Goal: Transaction & Acquisition: Obtain resource

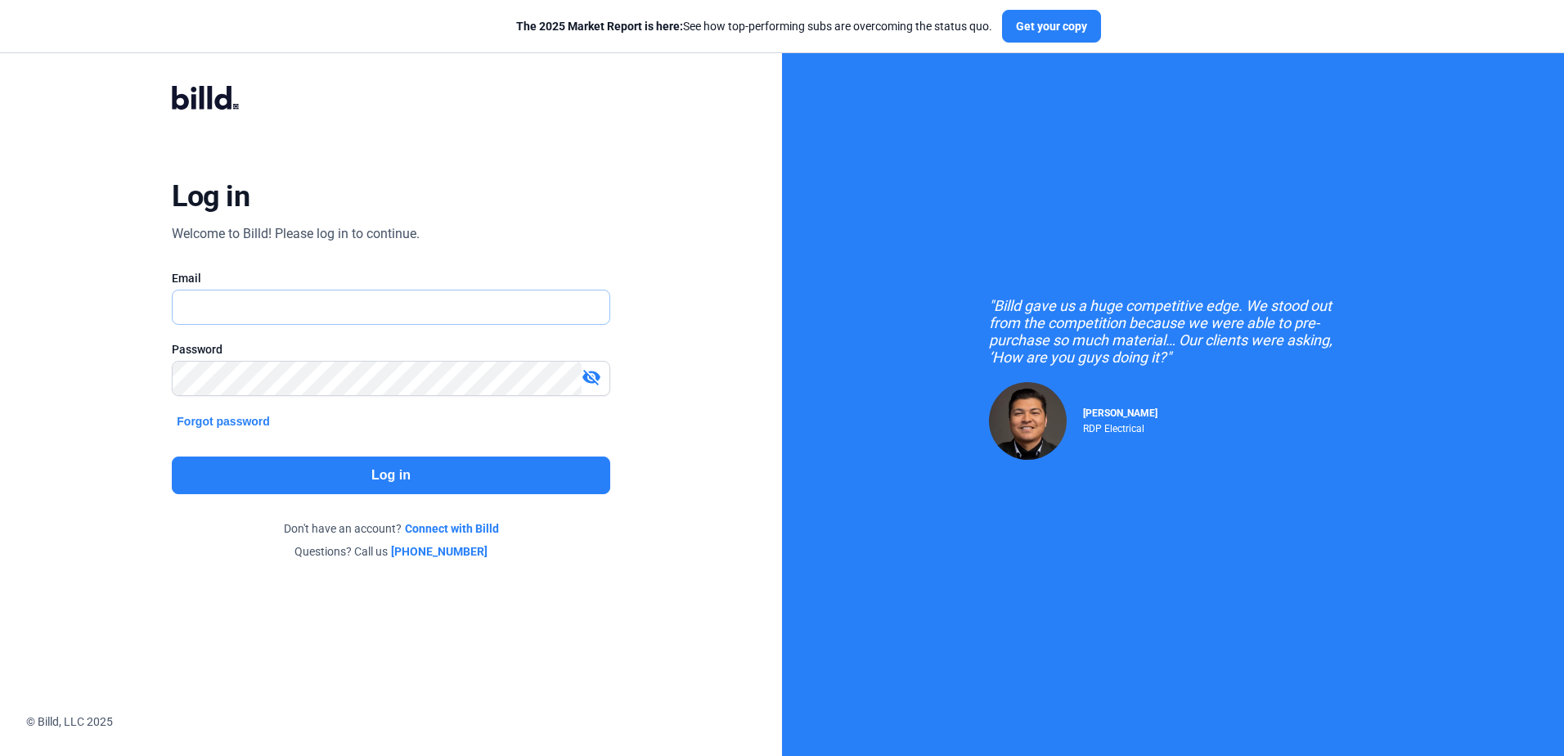
click at [313, 299] on input "text" at bounding box center [391, 307] width 436 height 34
type input "[EMAIL_ADDRESS][DOMAIN_NAME]"
click at [340, 457] on button "Log in" at bounding box center [391, 476] width 438 height 38
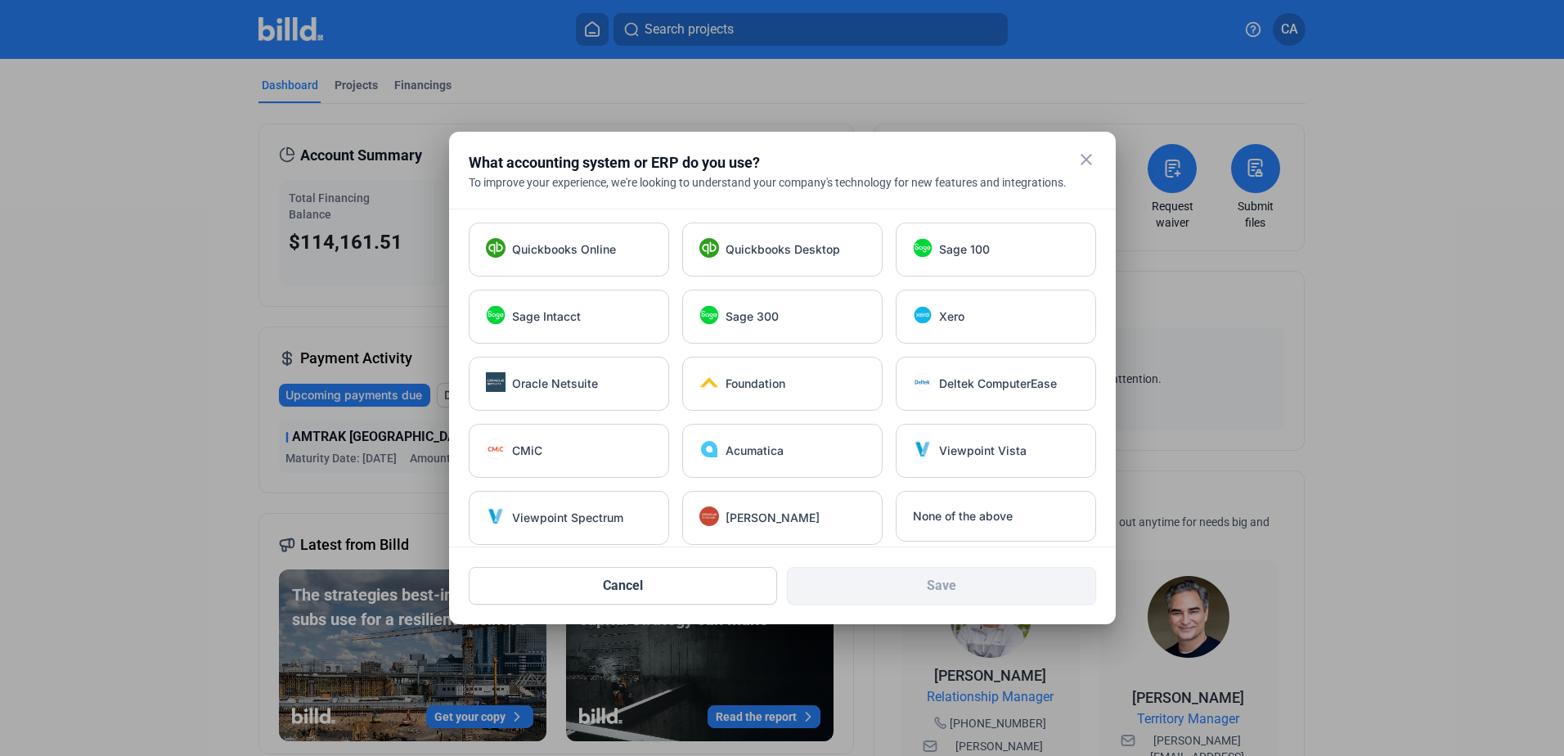
click at [1090, 158] on mat-icon "close" at bounding box center [1087, 160] width 20 height 20
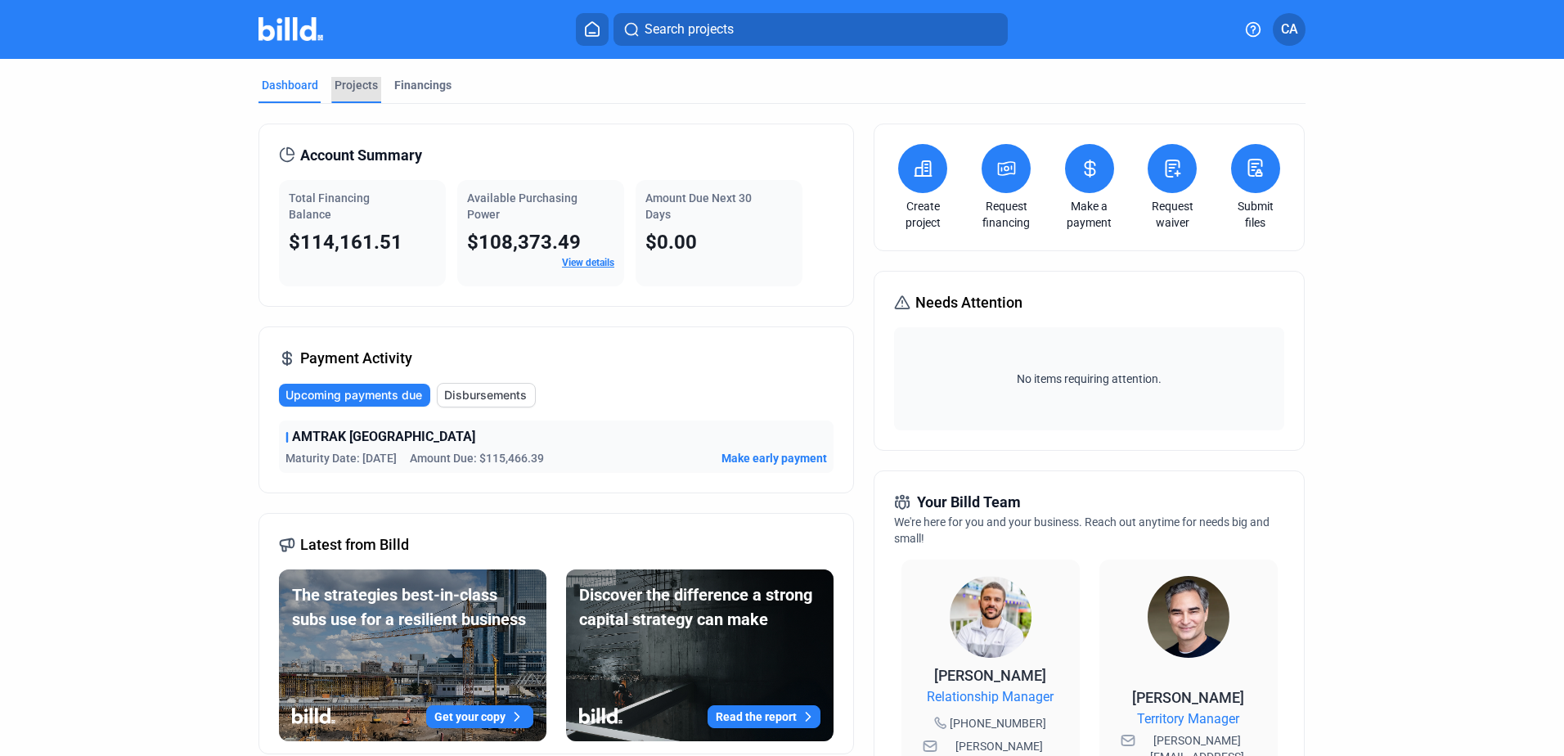
click at [349, 83] on div "Projects" at bounding box center [356, 85] width 43 height 16
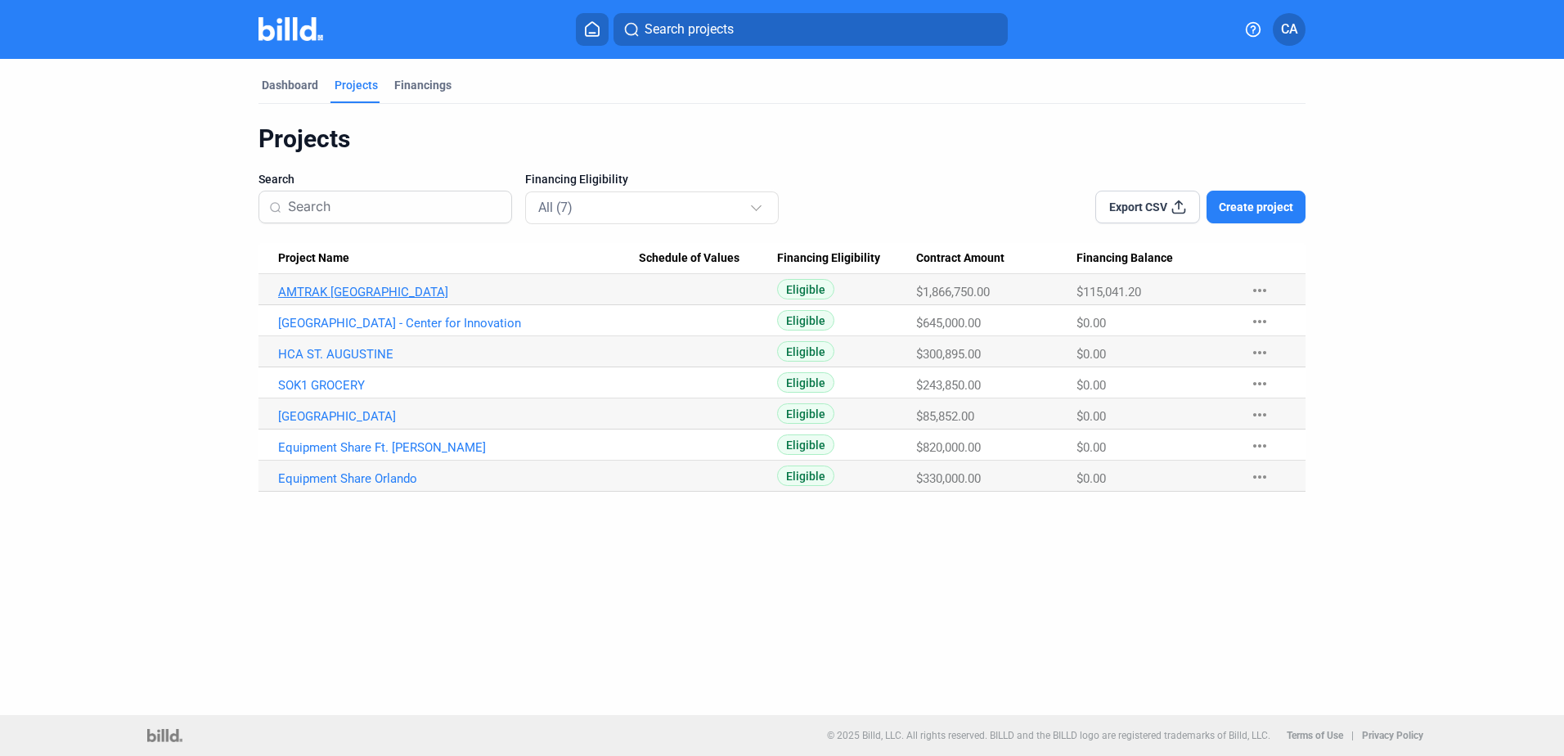
click at [370, 290] on link "AMTRAK [GEOGRAPHIC_DATA]" at bounding box center [458, 292] width 361 height 15
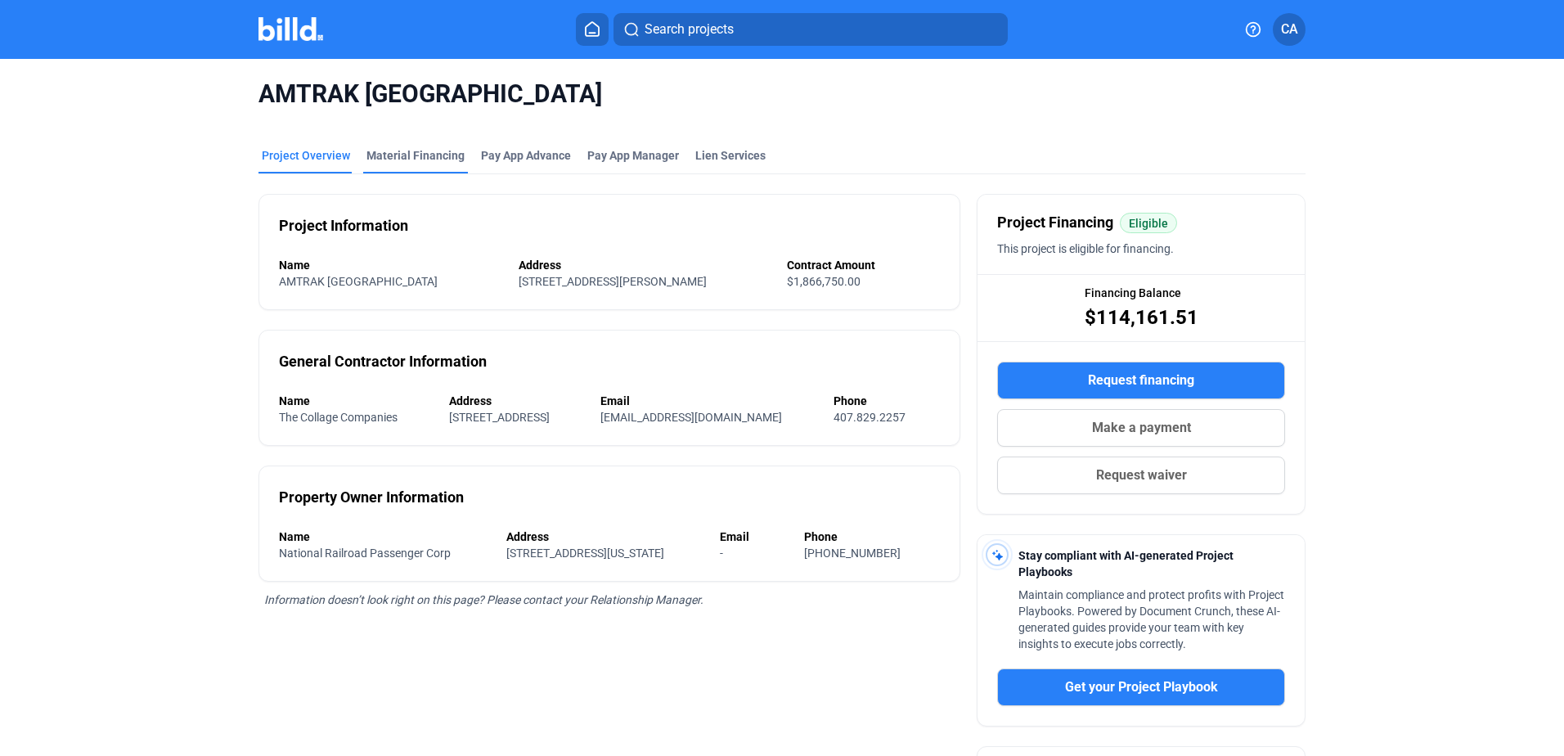
click at [430, 155] on div "Material Financing" at bounding box center [416, 155] width 98 height 16
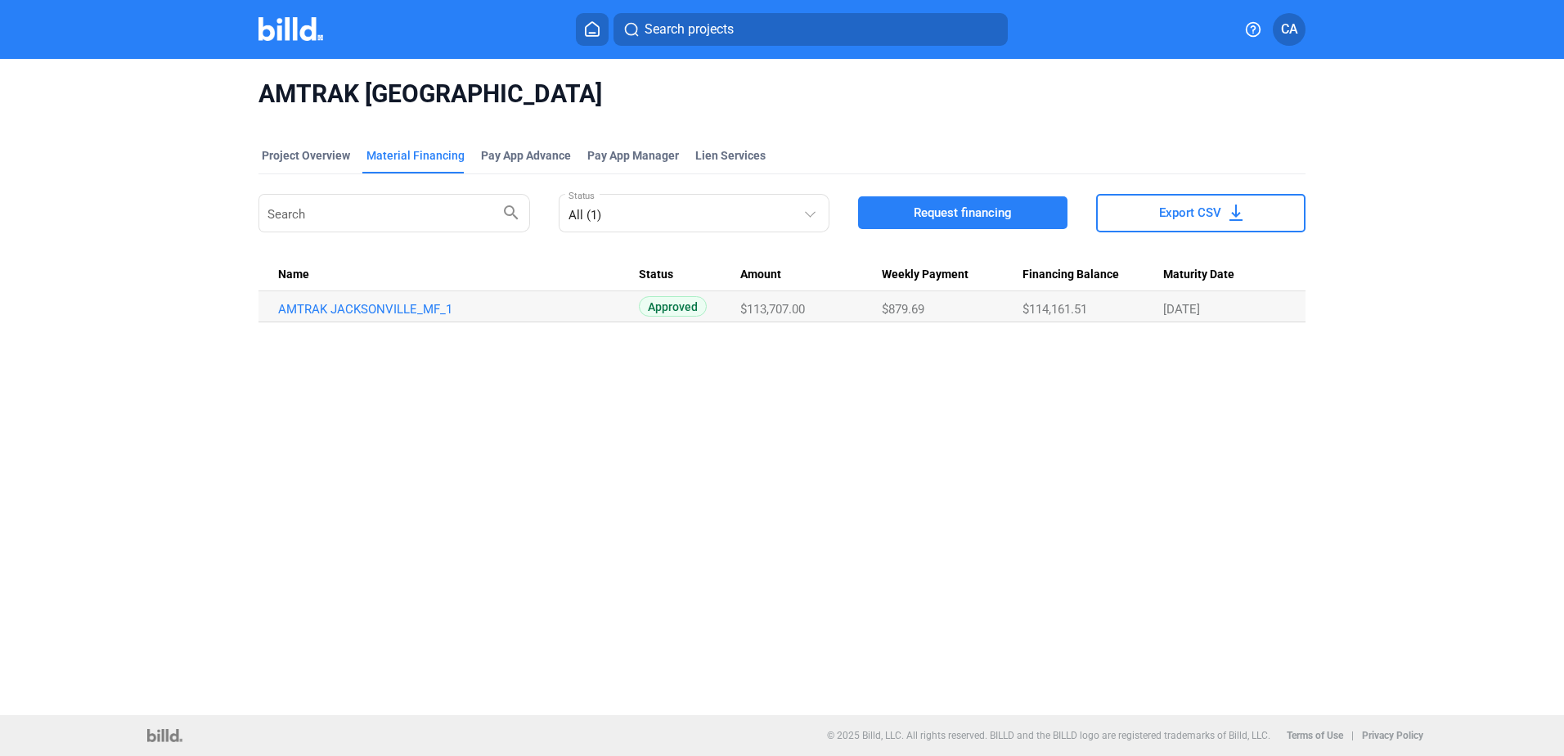
click at [970, 202] on button "Request financing" at bounding box center [962, 212] width 209 height 33
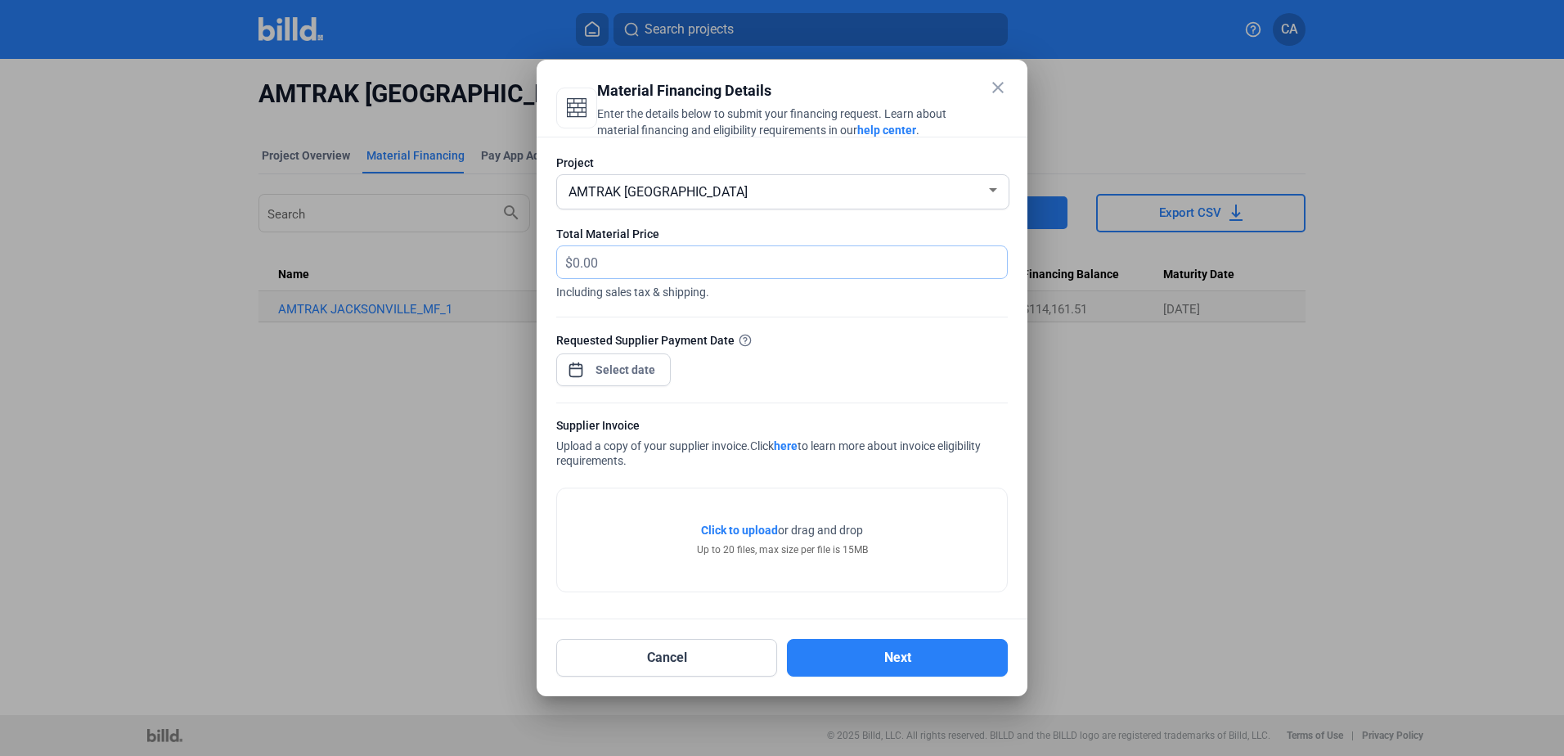
click at [603, 274] on input "text" at bounding box center [781, 262] width 416 height 32
click at [629, 259] on input "text" at bounding box center [790, 262] width 434 height 32
type input "16,020"
click at [568, 364] on span "Open calendar" at bounding box center [575, 361] width 39 height 39
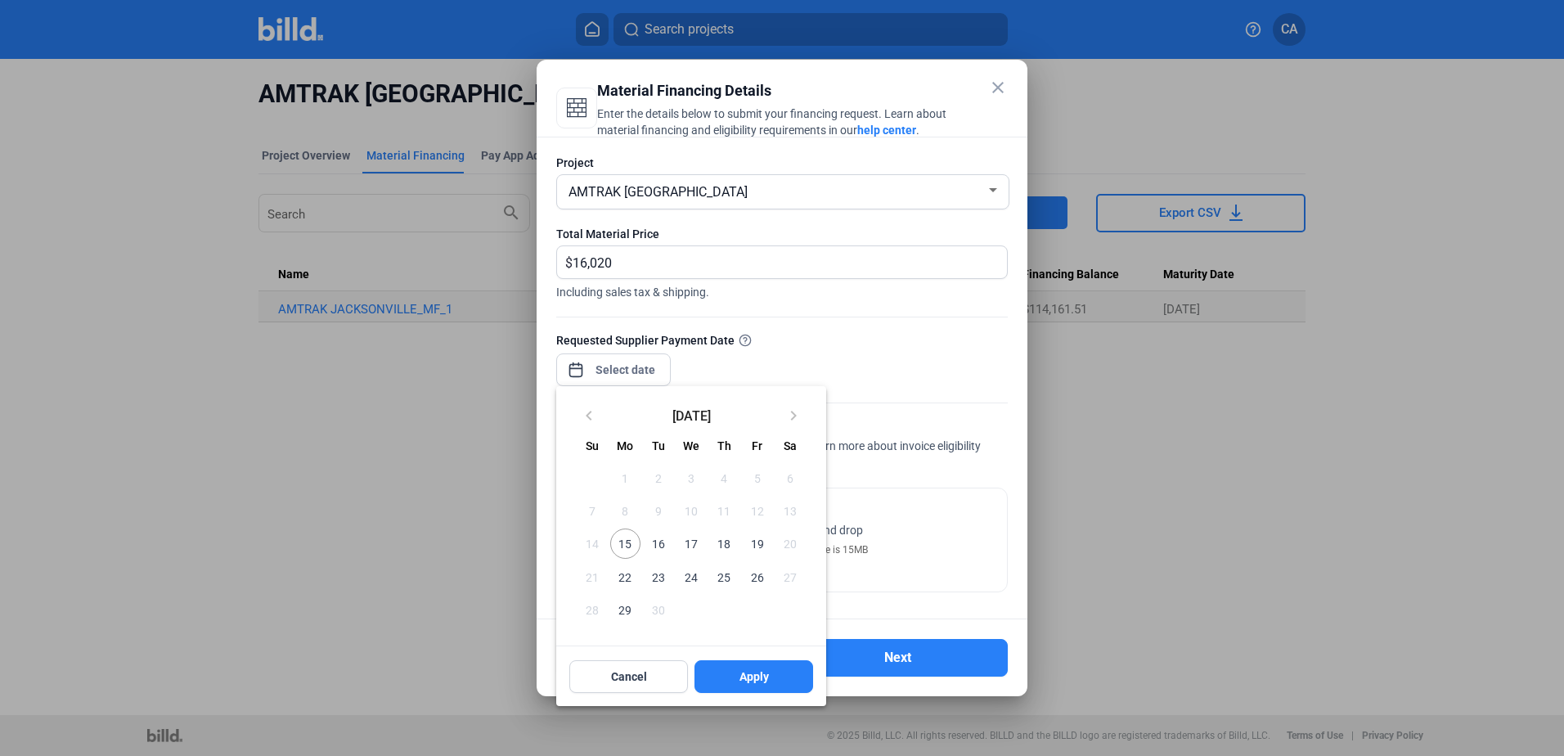
click at [682, 538] on span "17" at bounding box center [691, 543] width 29 height 29
click at [787, 696] on div "Cancel Apply" at bounding box center [691, 676] width 270 height 59
click at [775, 669] on button "Apply" at bounding box center [754, 676] width 119 height 33
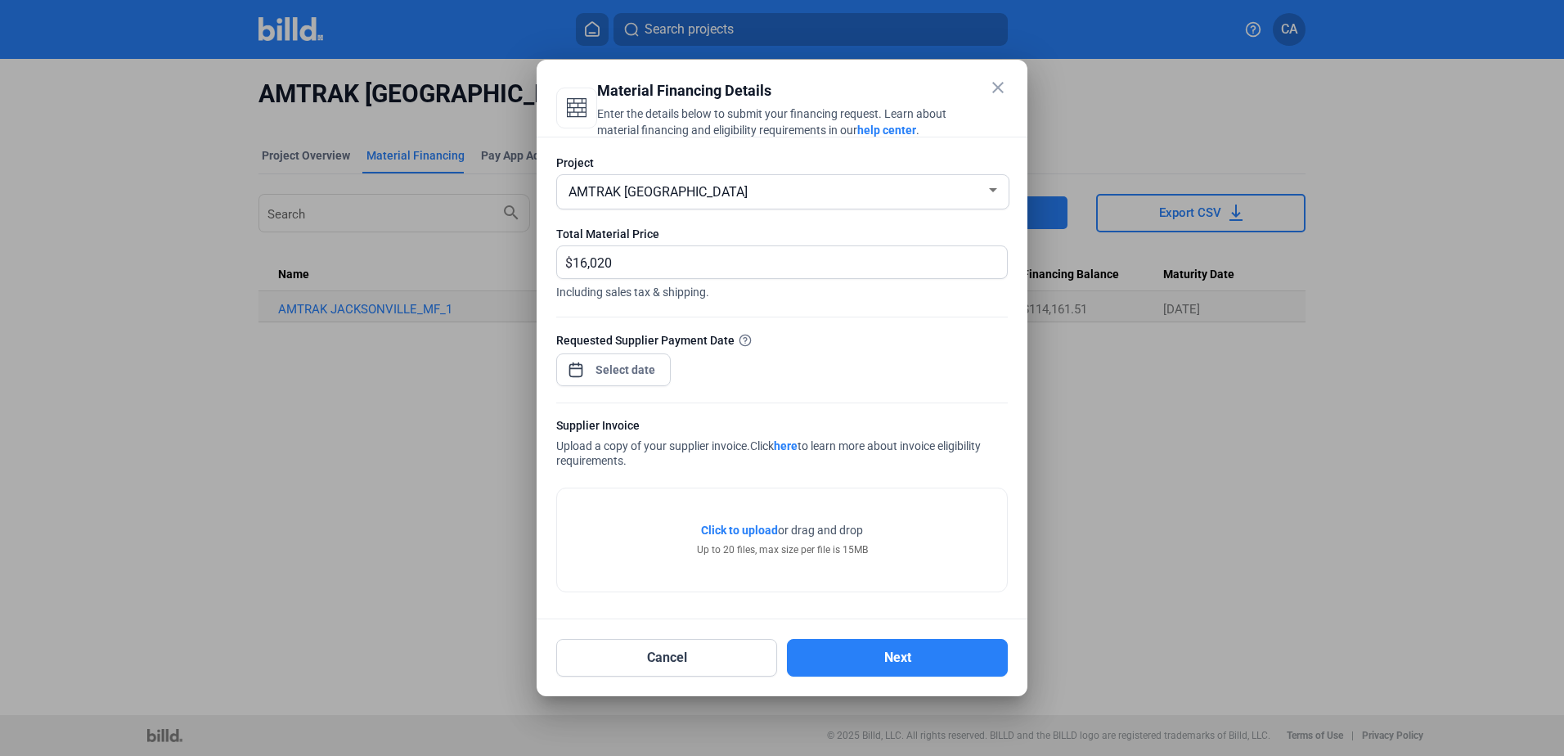
click at [741, 530] on span "Click to upload" at bounding box center [739, 530] width 77 height 13
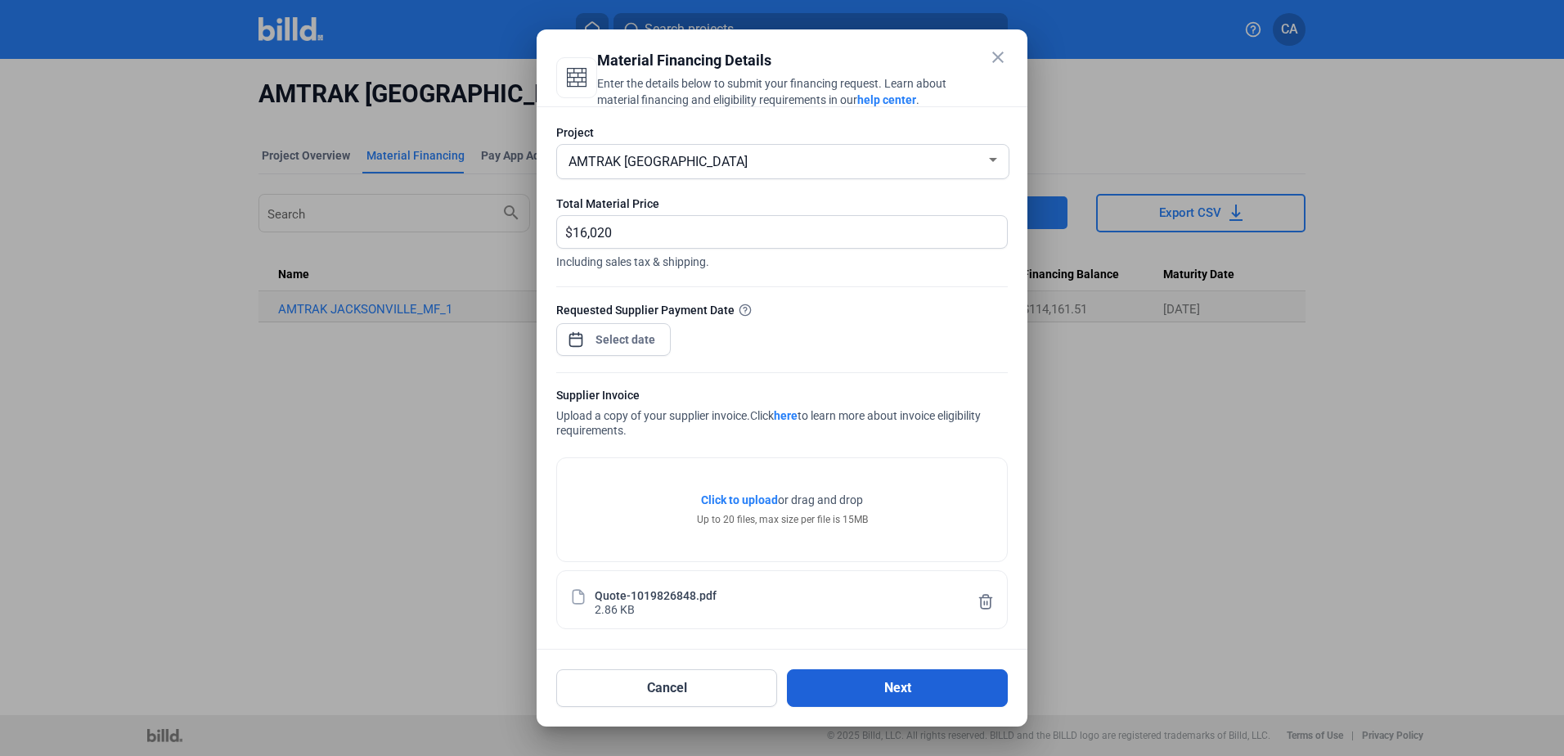
click at [844, 682] on button "Next" at bounding box center [897, 688] width 221 height 38
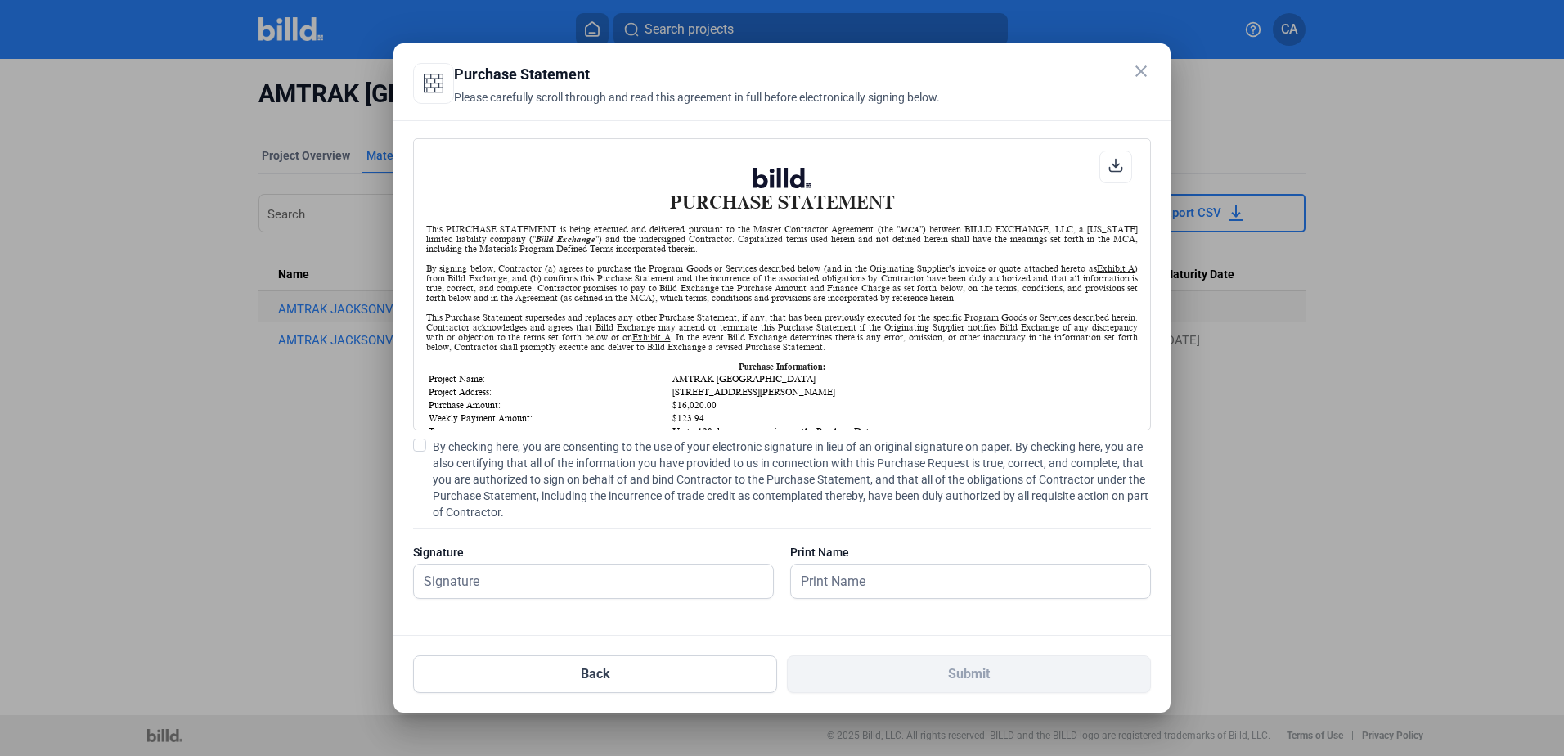
scroll to position [1, 0]
click at [637, 587] on input "text" at bounding box center [584, 582] width 341 height 34
type input "[PERSON_NAME]"
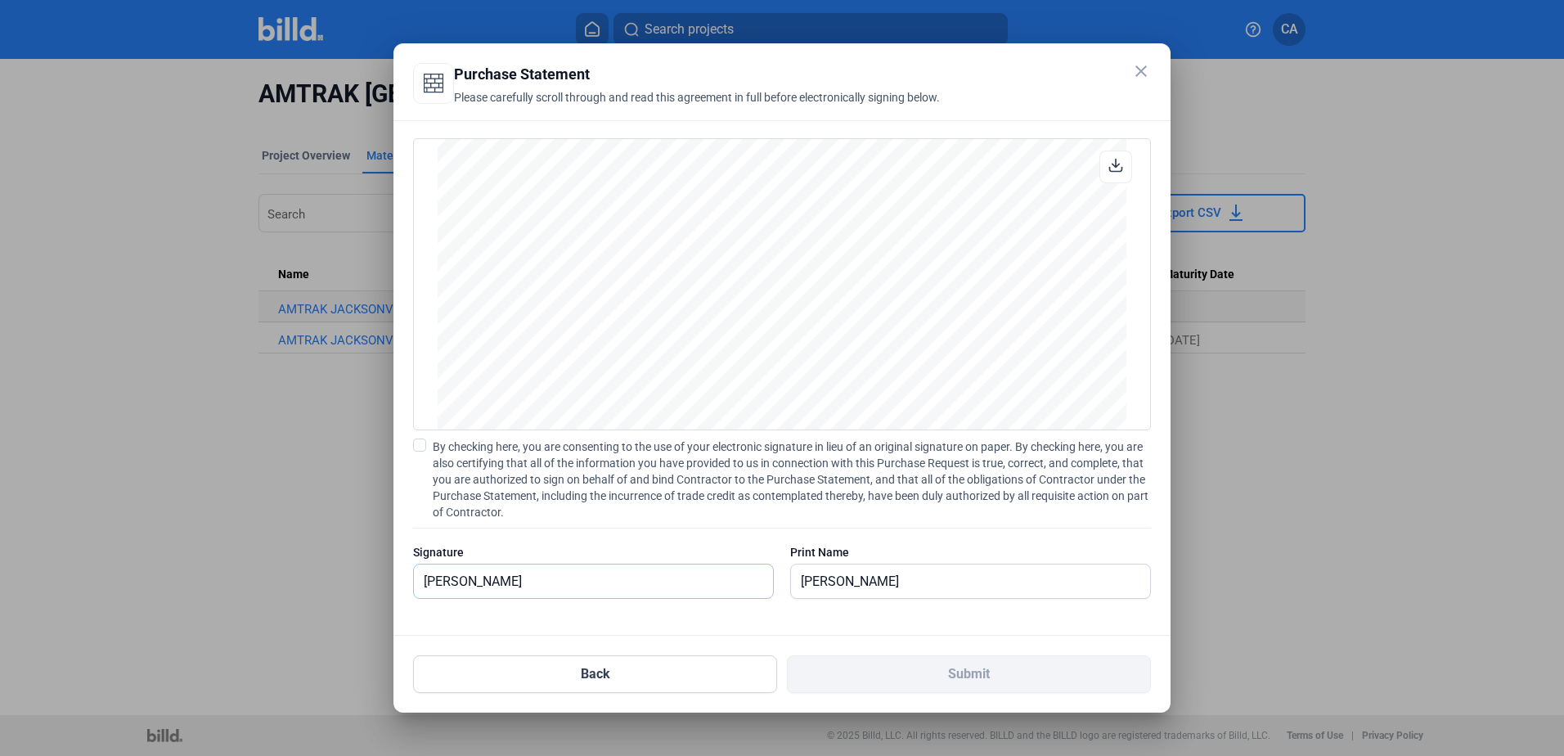
scroll to position [1064, 0]
click at [421, 448] on span at bounding box center [419, 445] width 13 height 13
click at [0, 0] on input "By checking here, you are consenting to the use of your electronic signature in…" at bounding box center [0, 0] width 0 height 0
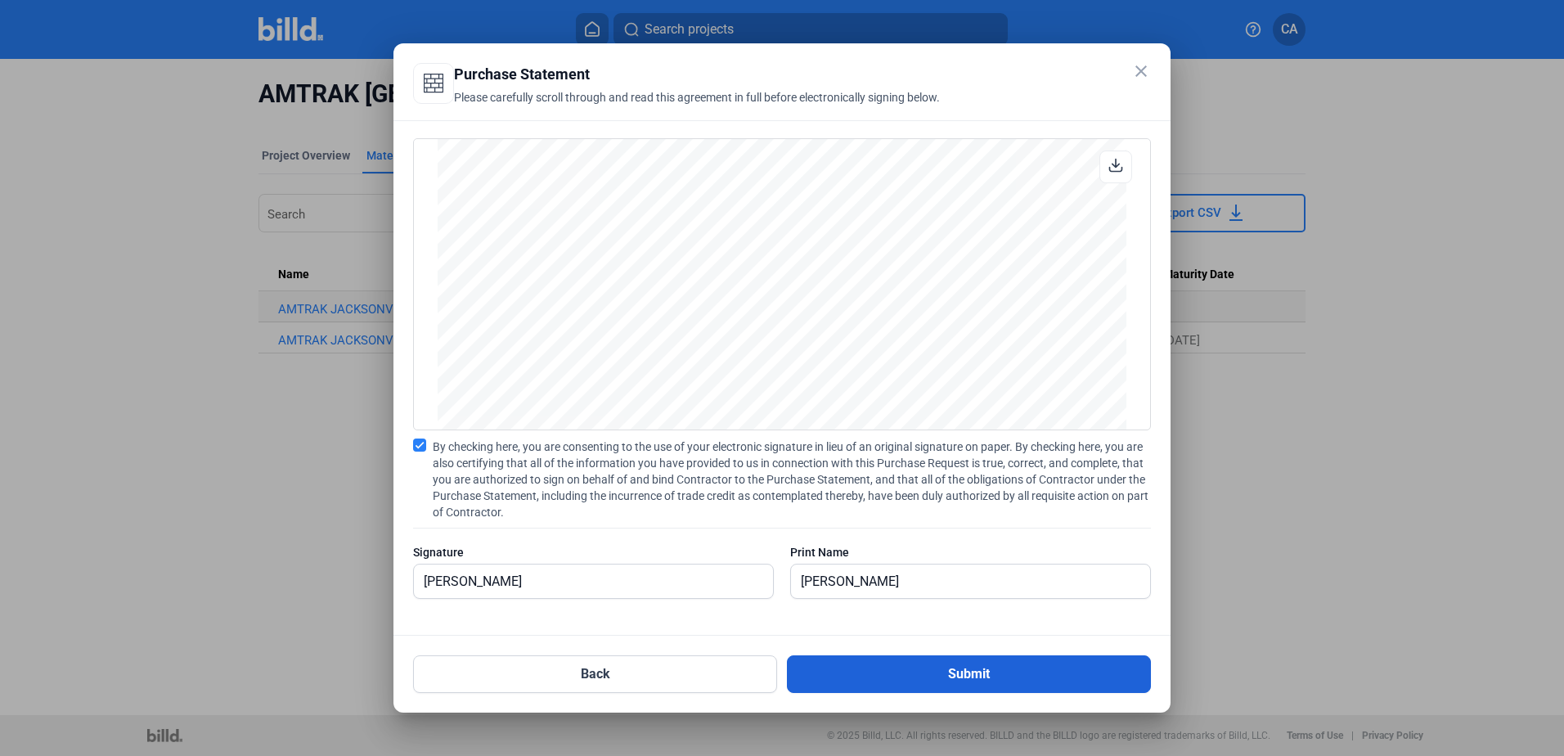
click at [945, 673] on button "Submit" at bounding box center [969, 674] width 364 height 38
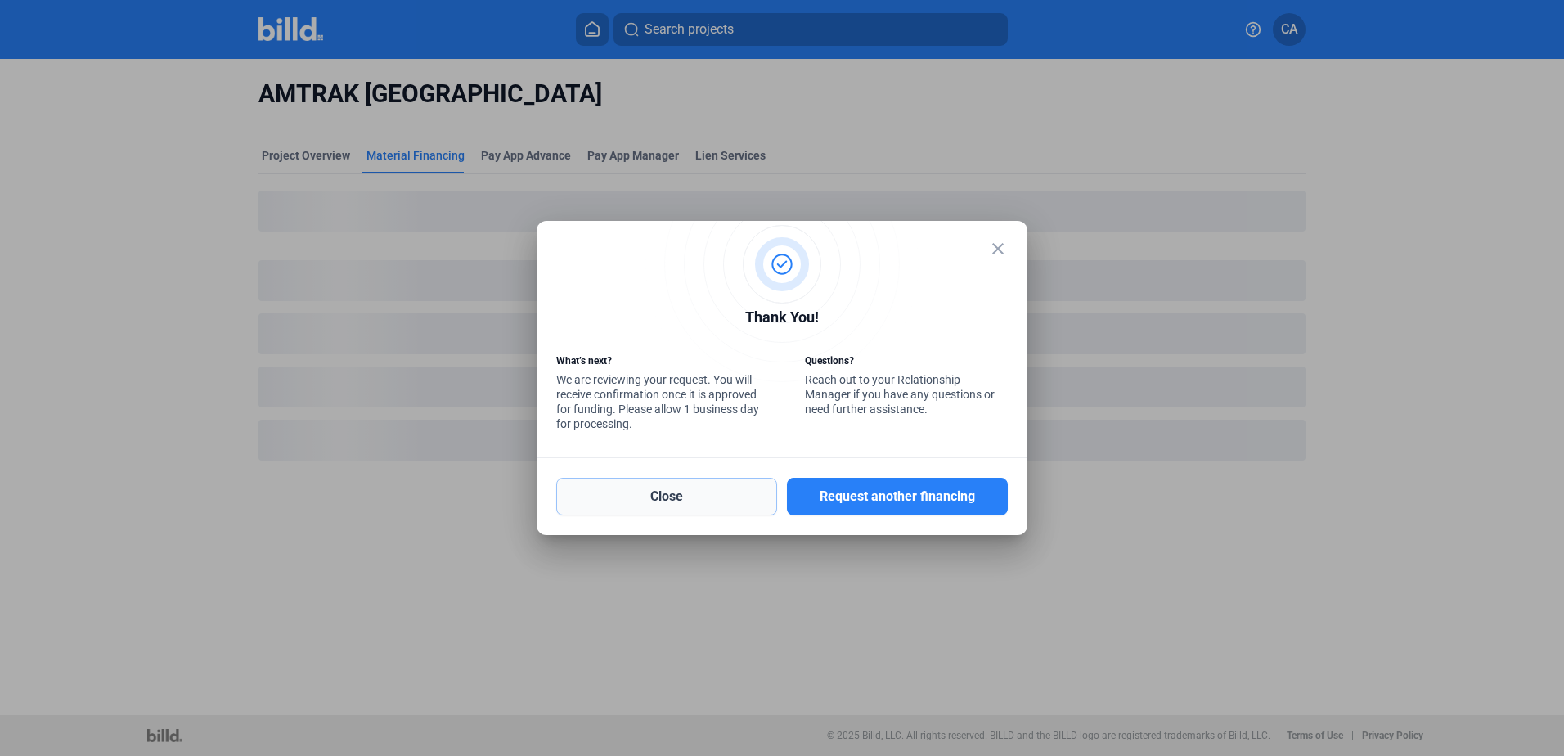
click at [666, 499] on button "Close" at bounding box center [666, 497] width 221 height 38
